Goal: Transaction & Acquisition: Register for event/course

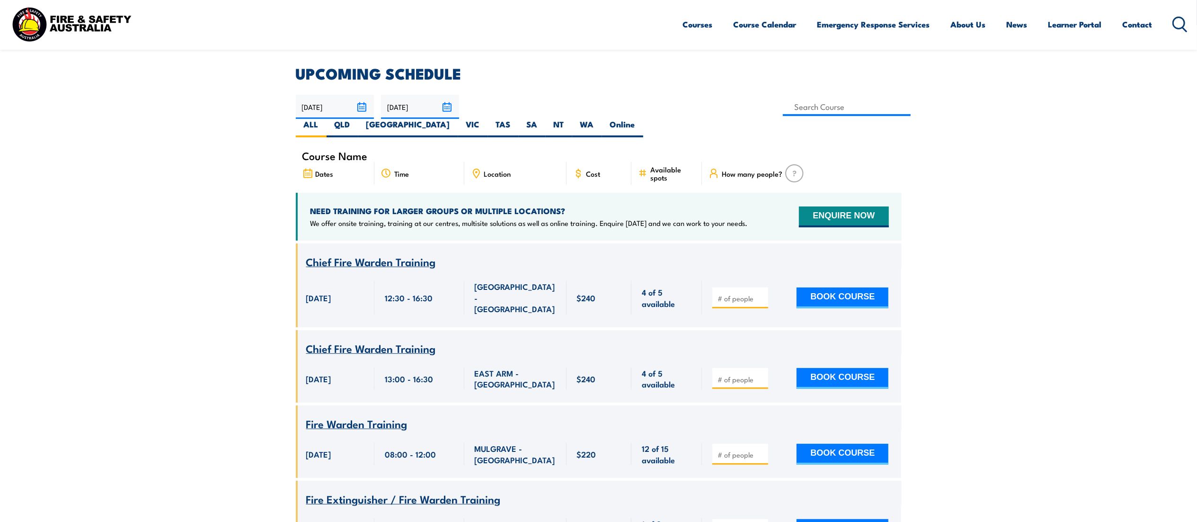
scroll to position [249, 0]
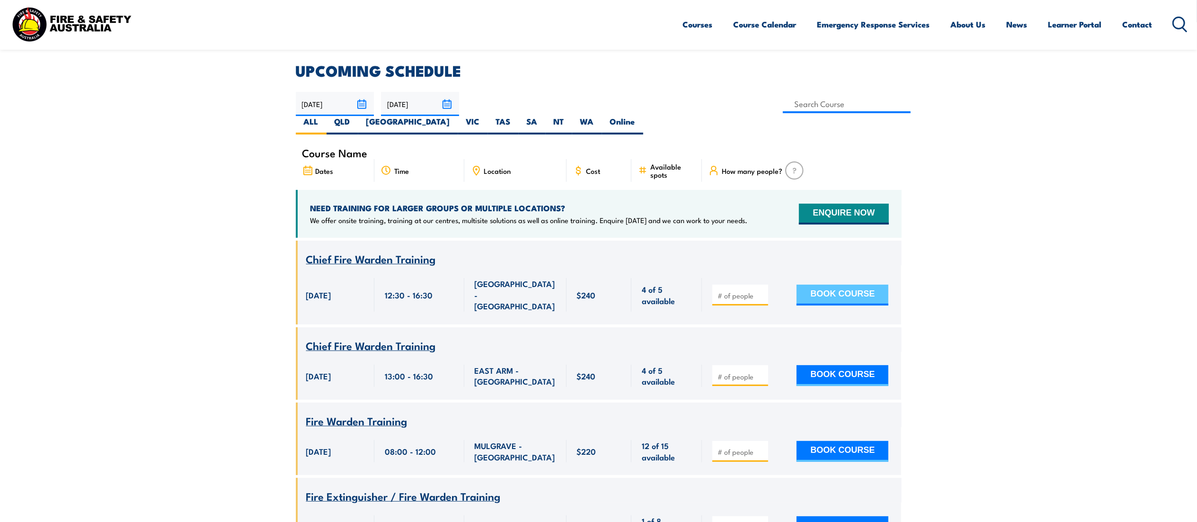
click at [598, 260] on button "BOOK COURSE" at bounding box center [843, 294] width 92 height 21
click at [598, 260] on input "1" at bounding box center [741, 295] width 47 height 9
click at [598, 260] on input "2" at bounding box center [741, 295] width 47 height 9
click at [598, 260] on input "3" at bounding box center [741, 295] width 47 height 9
click at [598, 260] on input "4" at bounding box center [741, 295] width 47 height 9
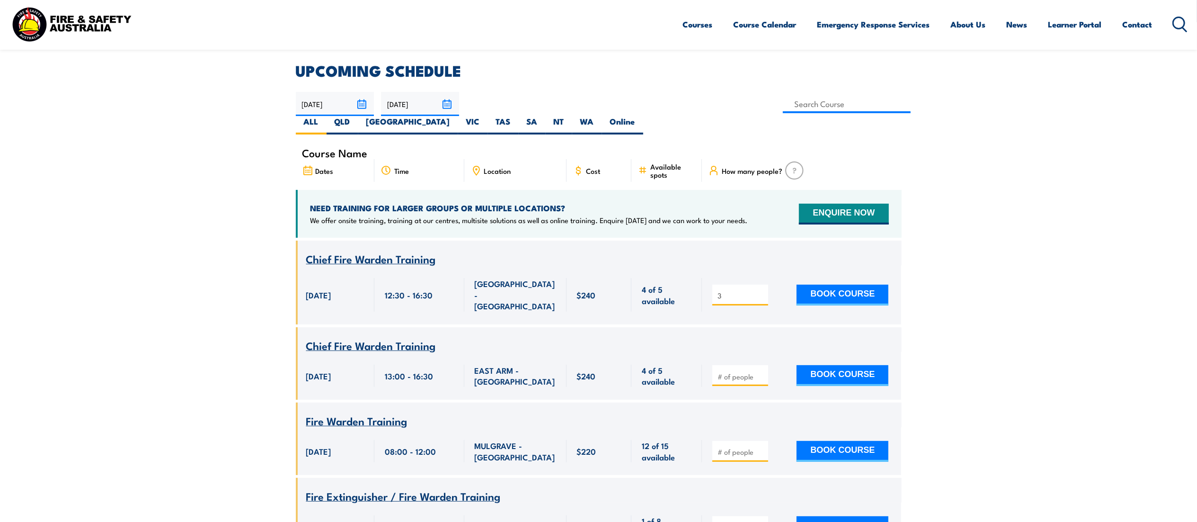
type input "4"
drag, startPoint x: 760, startPoint y: 270, endPoint x: 775, endPoint y: 266, distance: 15.5
click at [598, 260] on input "4" at bounding box center [741, 295] width 47 height 9
type input "1"
click at [598, 260] on button "BOOK COURSE" at bounding box center [843, 294] width 92 height 21
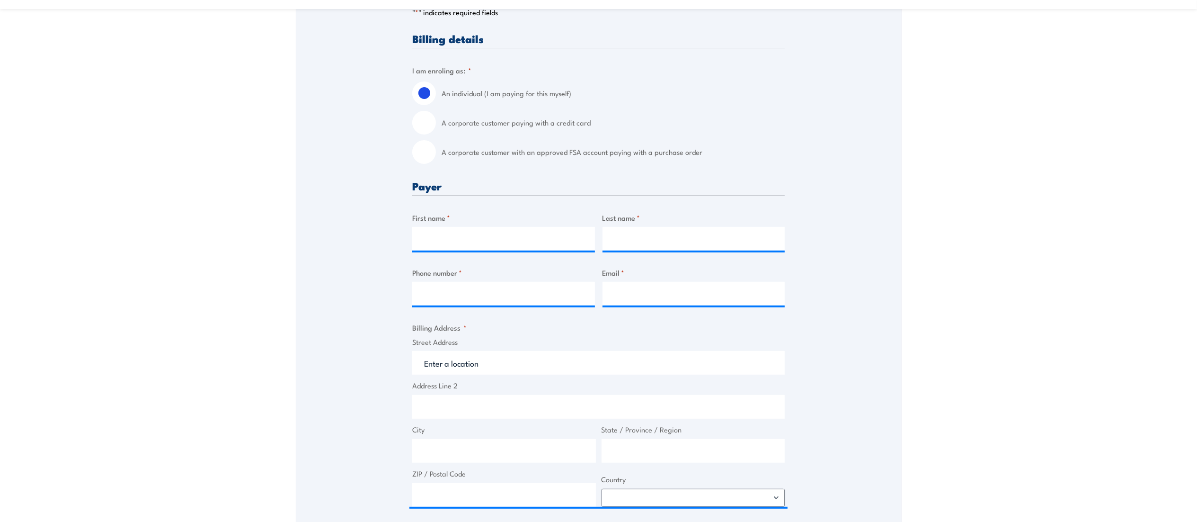
scroll to position [229, 0]
click at [417, 160] on input "A corporate customer with an approved FSA account paying with a purchase order" at bounding box center [424, 153] width 24 height 24
radio input "true"
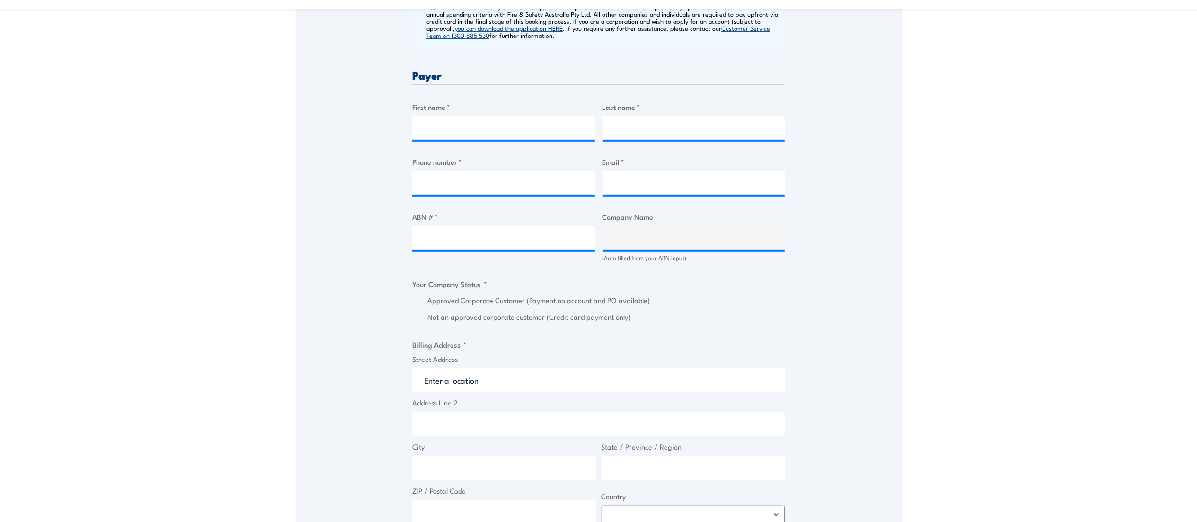
scroll to position [434, 0]
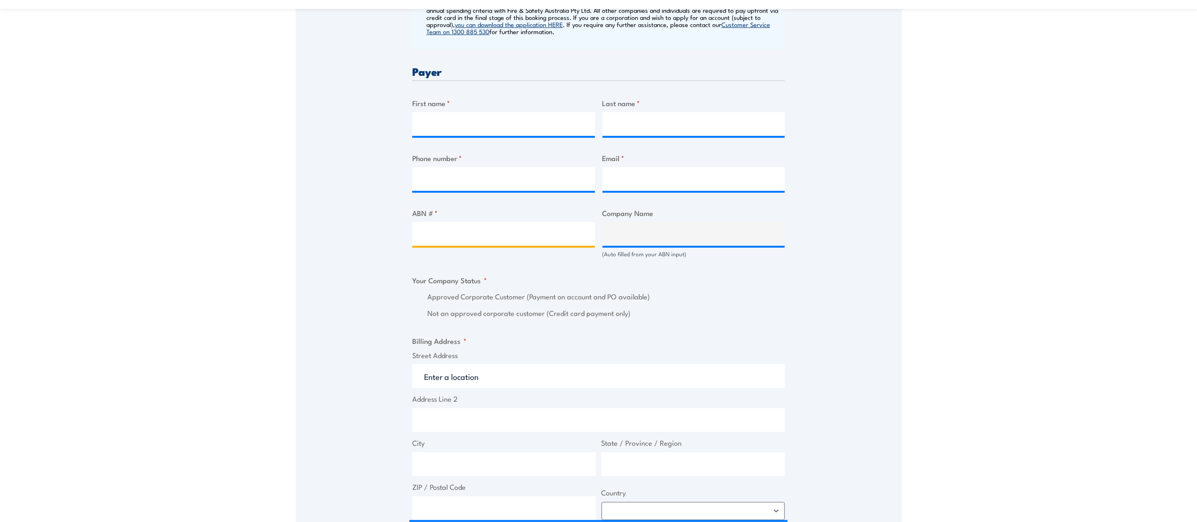
click at [477, 236] on input "ABN # *" at bounding box center [503, 234] width 183 height 24
paste input "15 617 484 741"
type input "15 617 484 741"
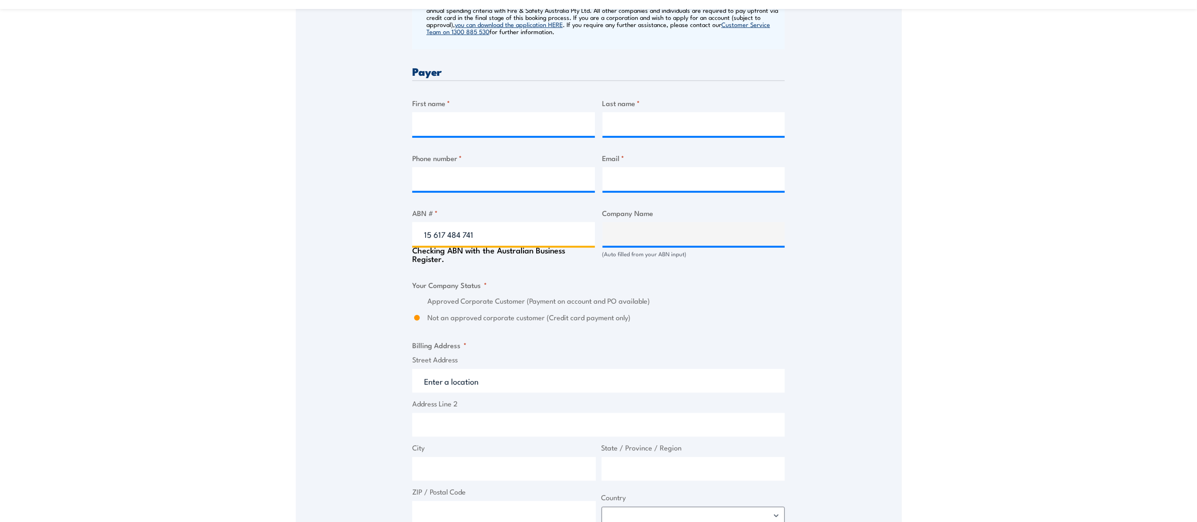
type input "SV JOINT VENTURE PTY LIMITED"
radio input "true"
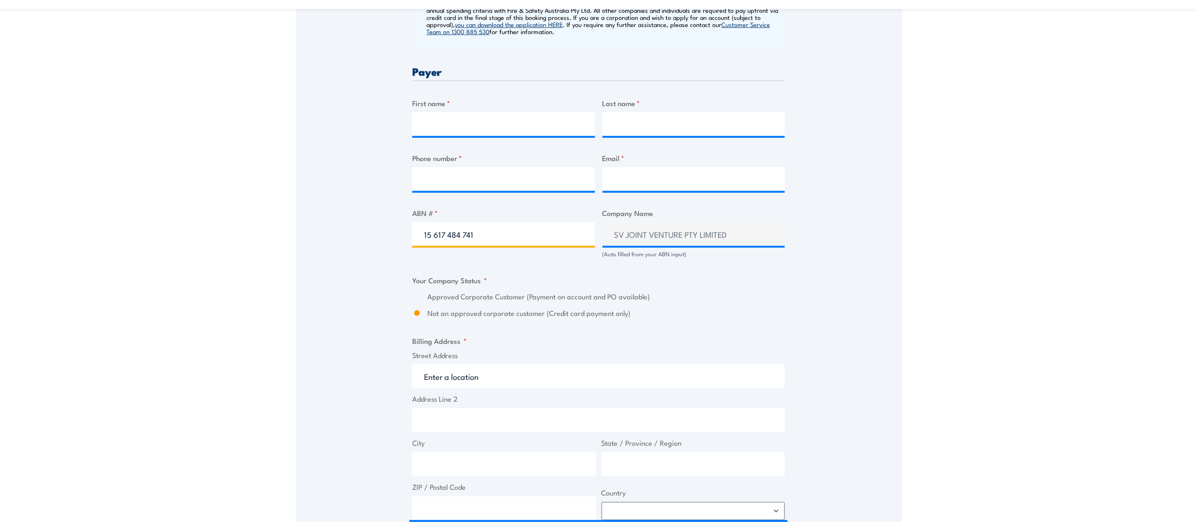
type input "15 617 484 741"
